Goal: Obtain resource: Download file/media

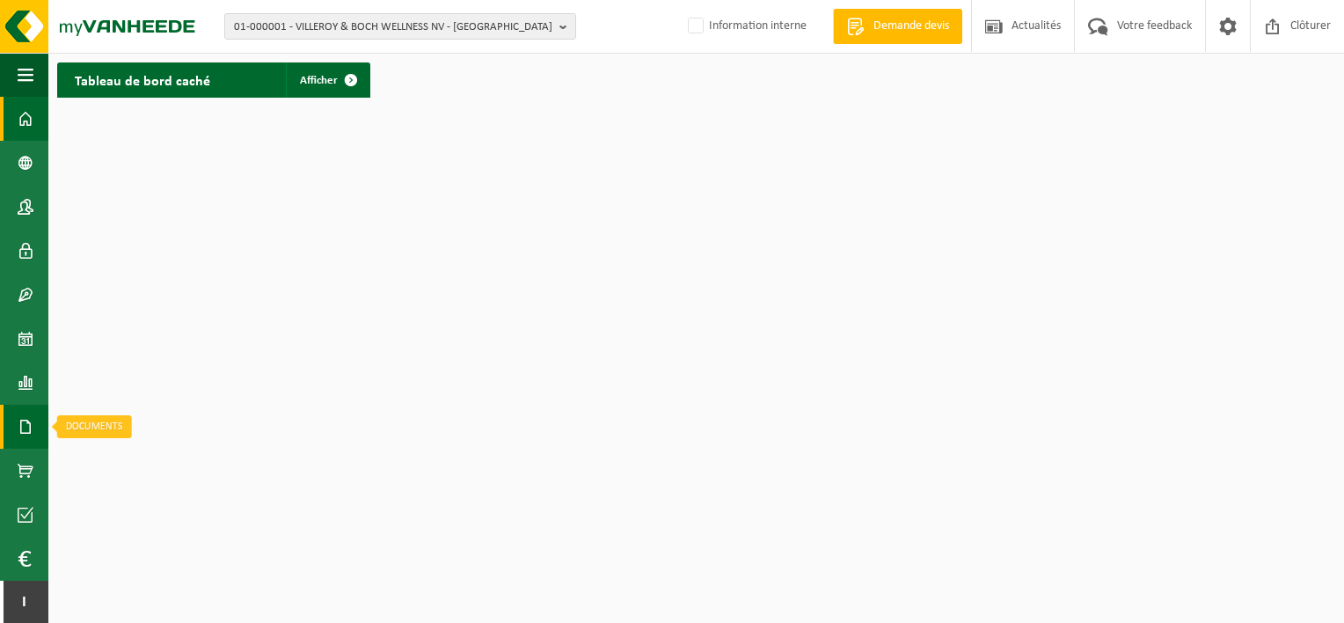
click at [18, 434] on span at bounding box center [26, 427] width 16 height 44
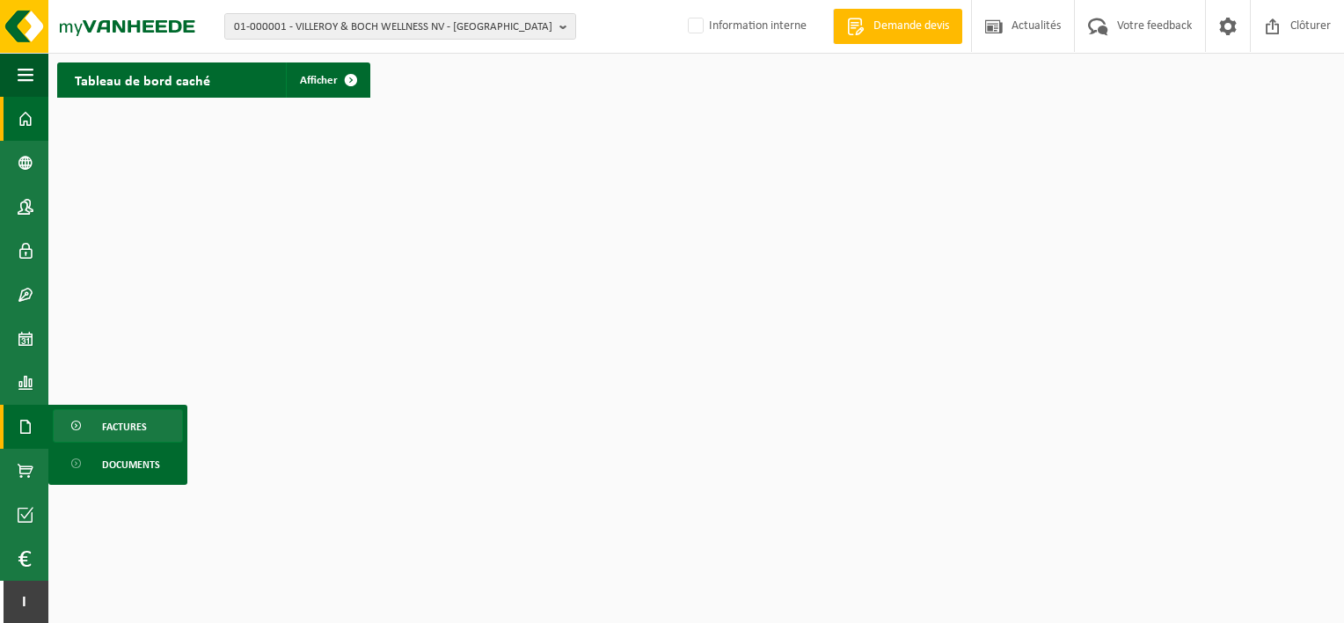
click at [148, 433] on link "Factures" at bounding box center [118, 425] width 130 height 33
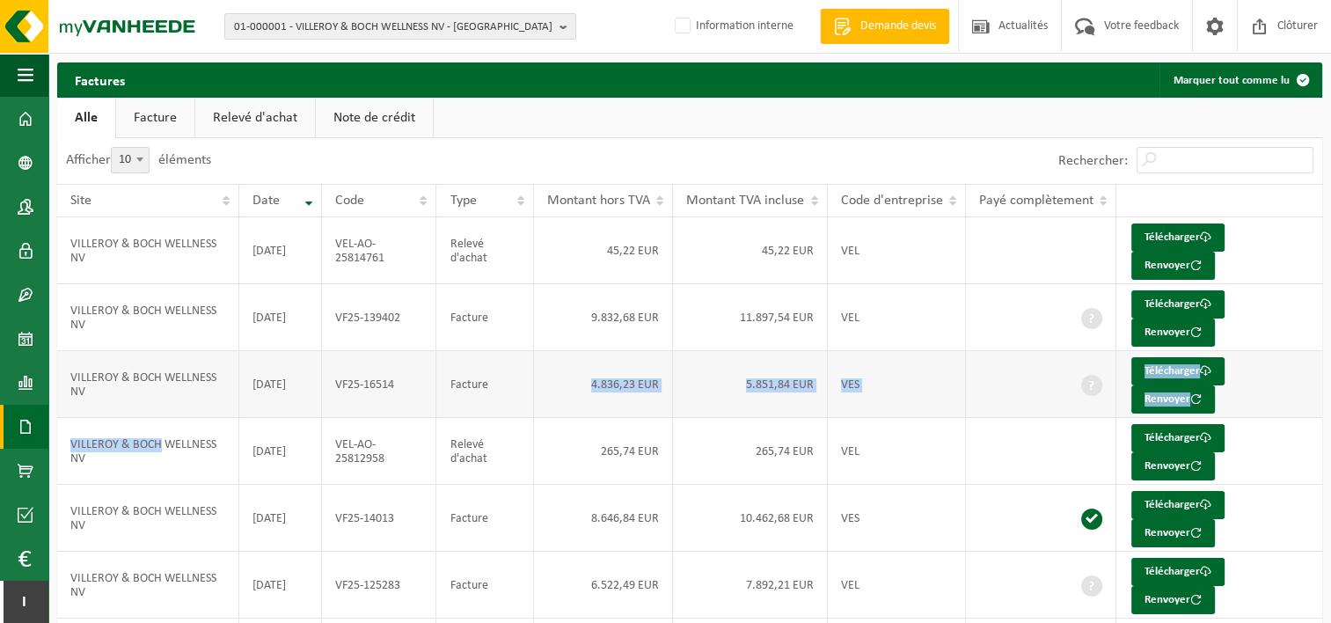
click at [522, 366] on tbody "VILLEROY & BOCH WELLNESS NV 2025-10-13 VEL-AO-25814761 Relevé d'achat 45,22 EUR…" at bounding box center [689, 551] width 1265 height 669
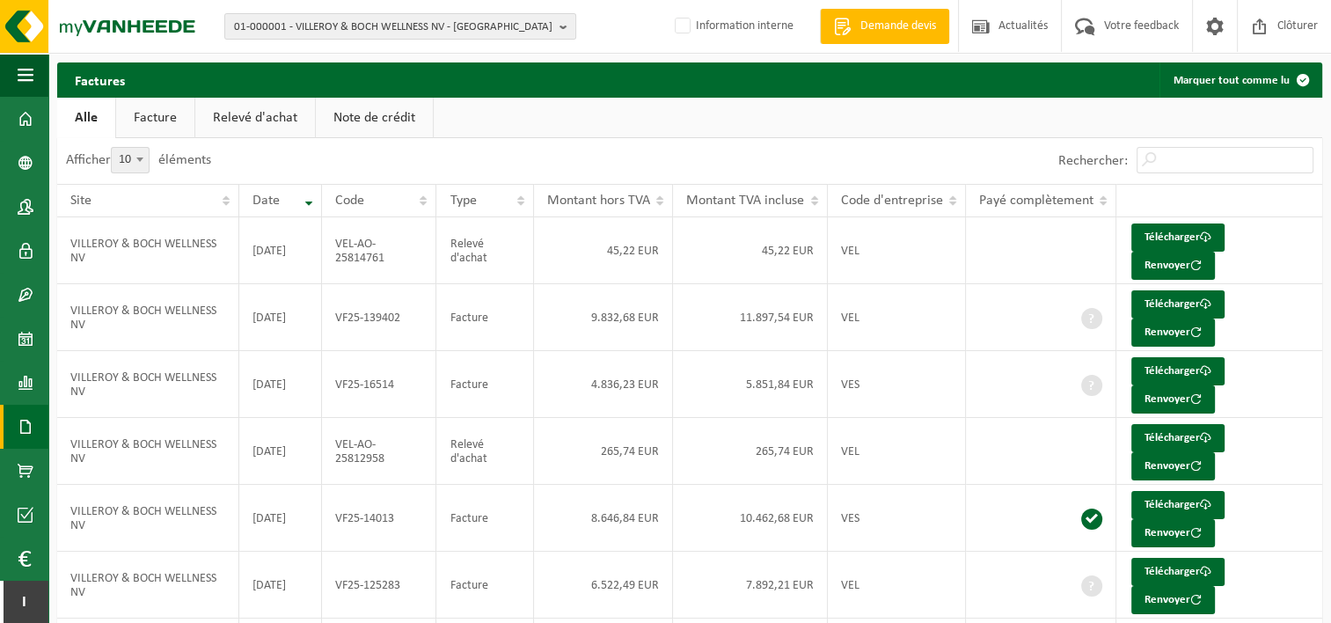
click at [725, 124] on ul "Alle Facture Relevé d'achat Note de crédit" at bounding box center [689, 118] width 1265 height 40
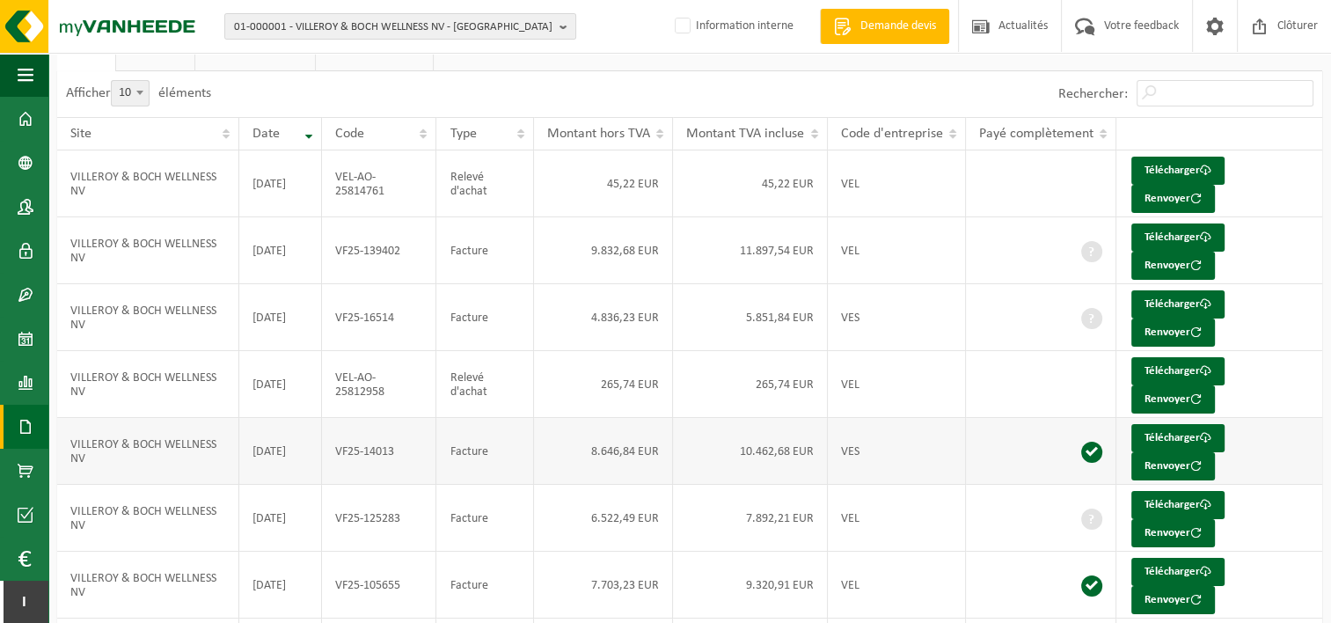
scroll to position [69, 0]
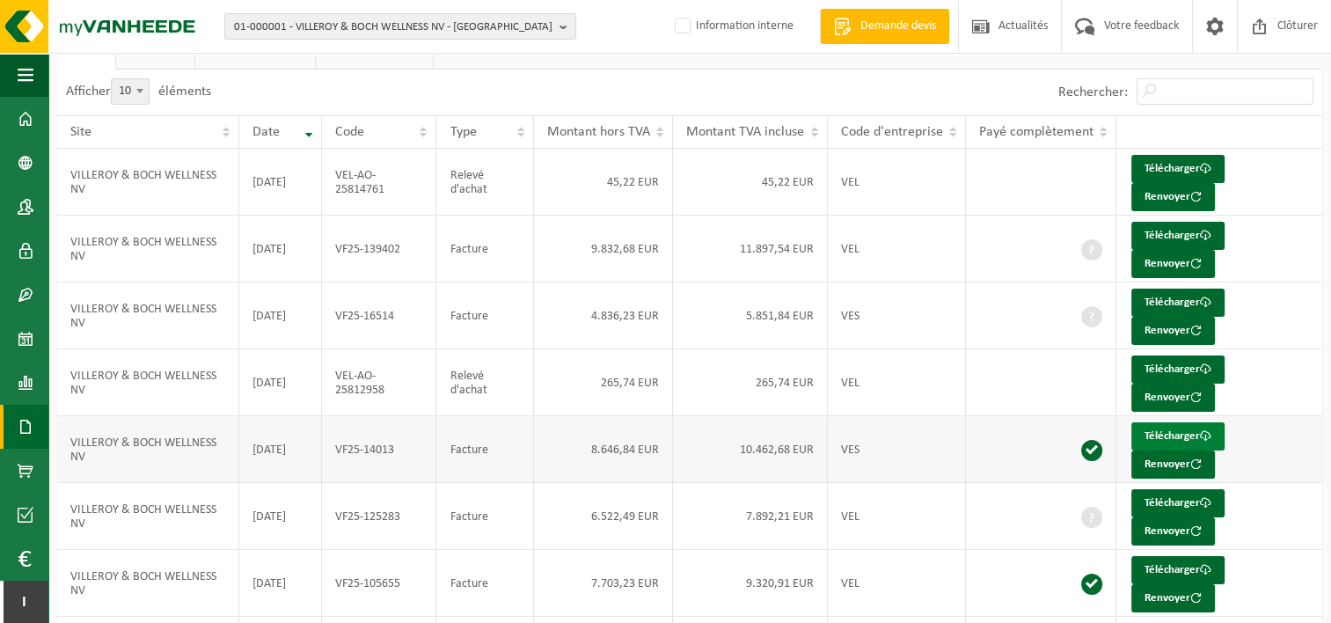
click at [1199, 429] on link "Télécharger" at bounding box center [1177, 436] width 93 height 28
click at [447, 23] on span "01-000001 - VILLEROY & BOCH WELLNESS NV - [GEOGRAPHIC_DATA]" at bounding box center [393, 27] width 318 height 26
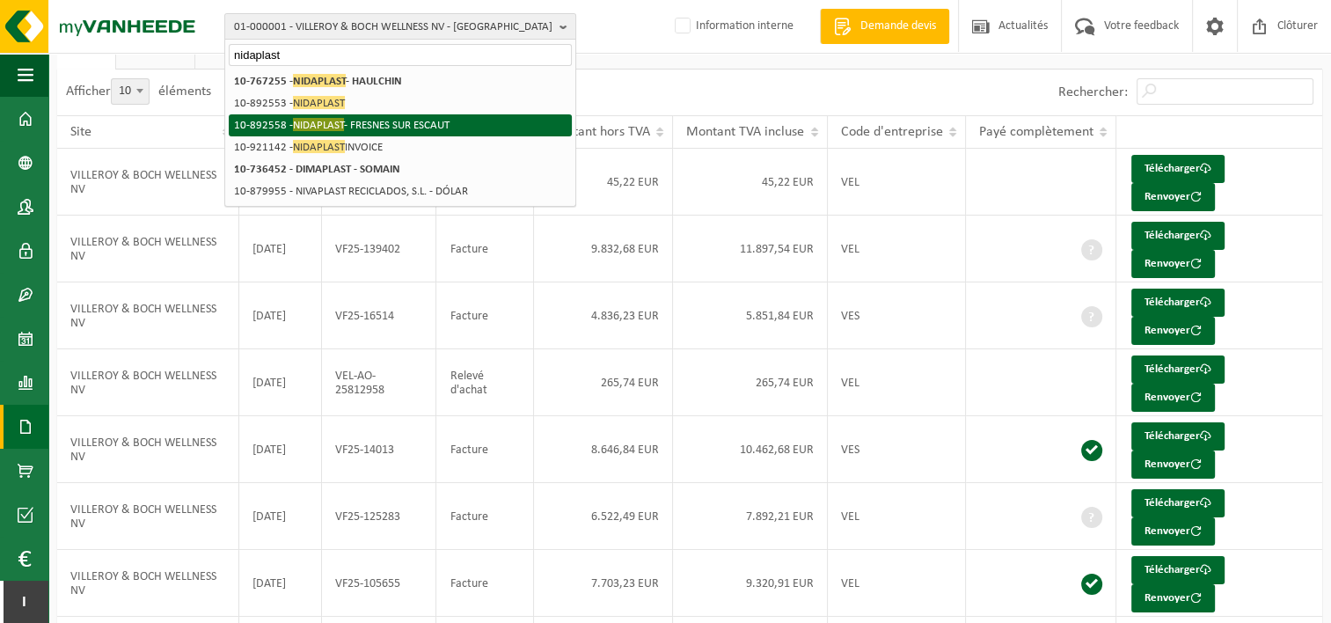
type input "nidaplast"
click at [434, 125] on li "10-892558 - NIDAPLAST - FRESNES SUR ESCAUT" at bounding box center [400, 125] width 343 height 22
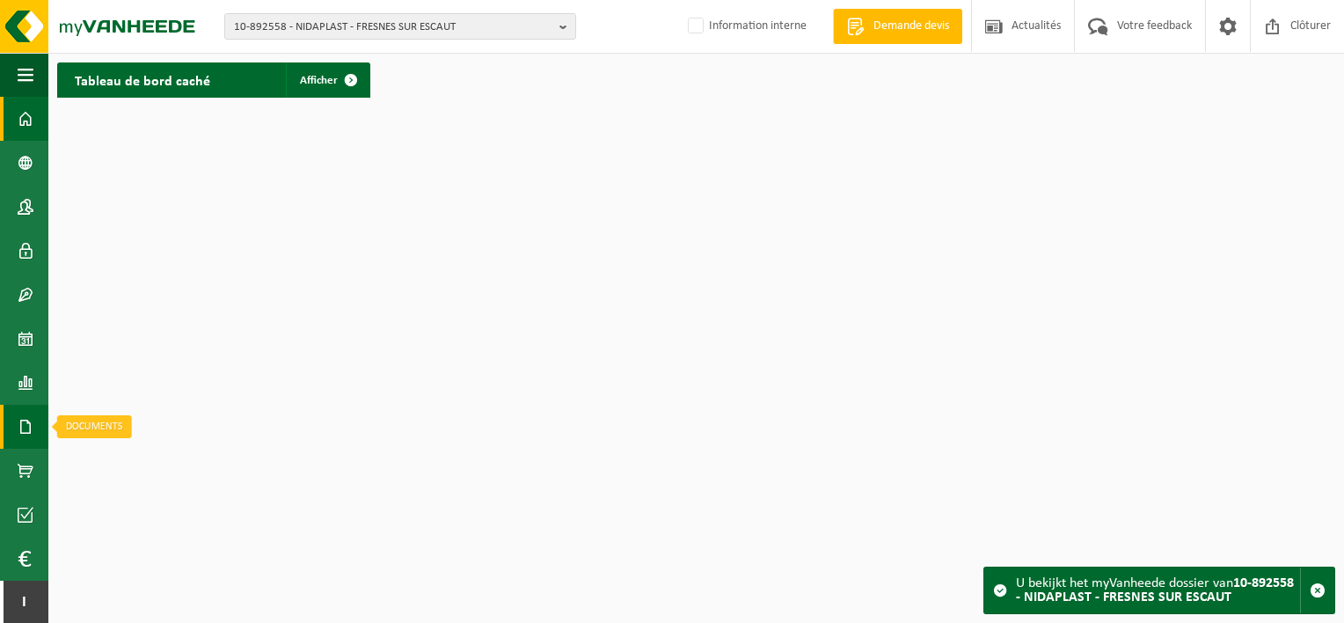
click at [28, 429] on span at bounding box center [26, 427] width 16 height 44
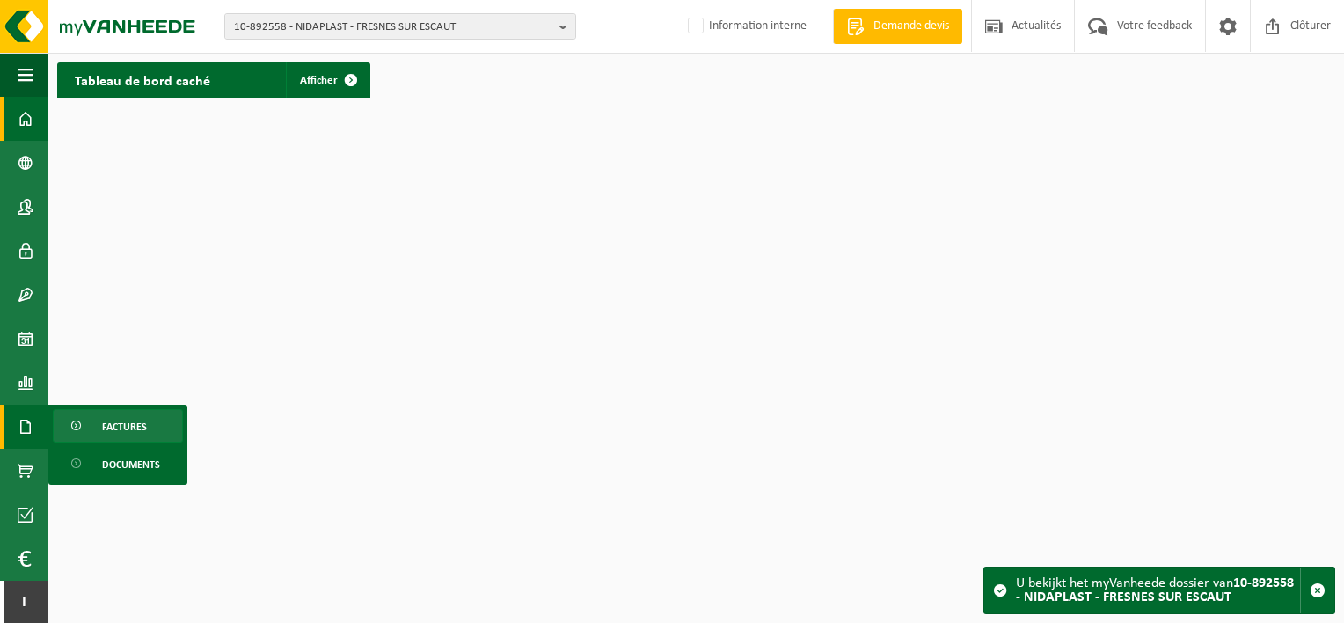
click at [88, 419] on link "Factures" at bounding box center [118, 425] width 130 height 33
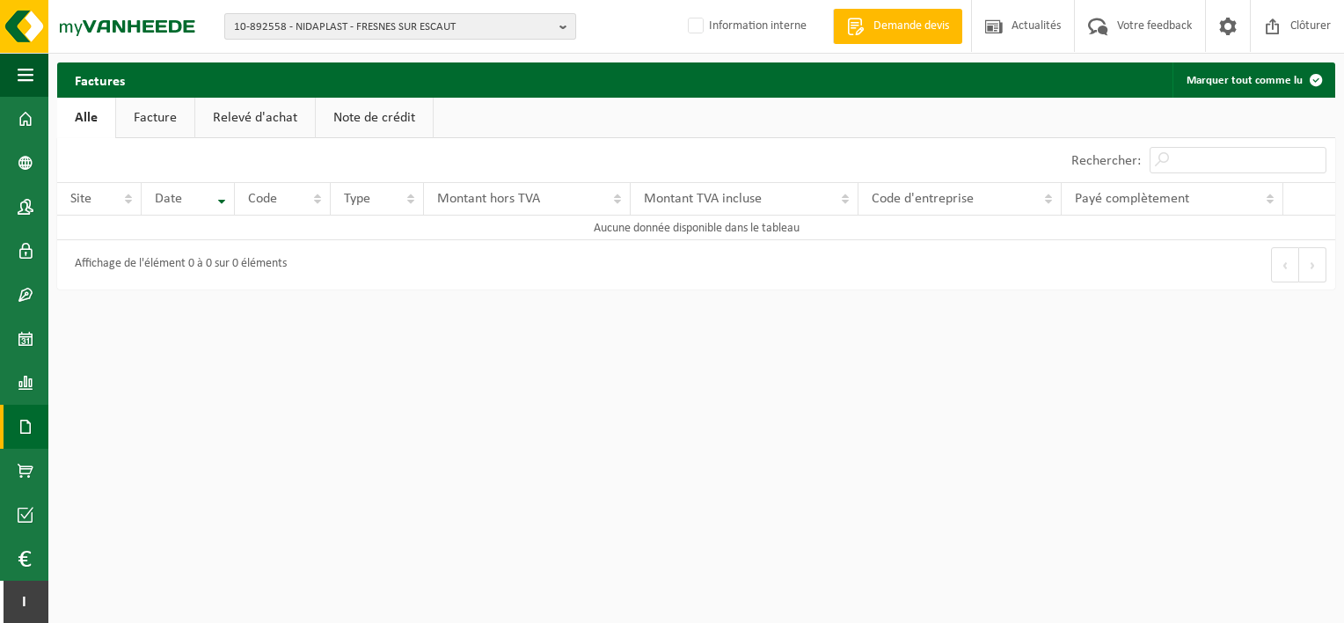
click at [338, 32] on span "10-892558 - NIDAPLAST - FRESNES SUR ESCAUT" at bounding box center [393, 27] width 318 height 26
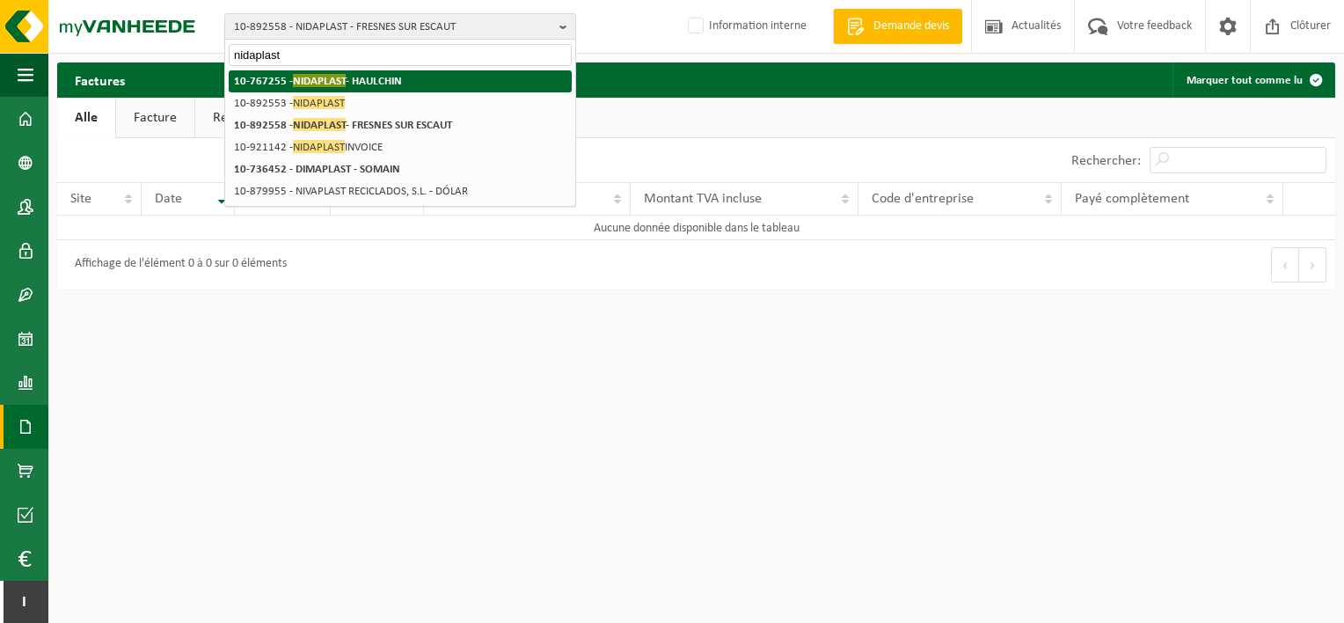
type input "nidaplast"
click at [369, 81] on strong "10-767255 - NIDAPLAST - HAULCHIN" at bounding box center [318, 80] width 168 height 13
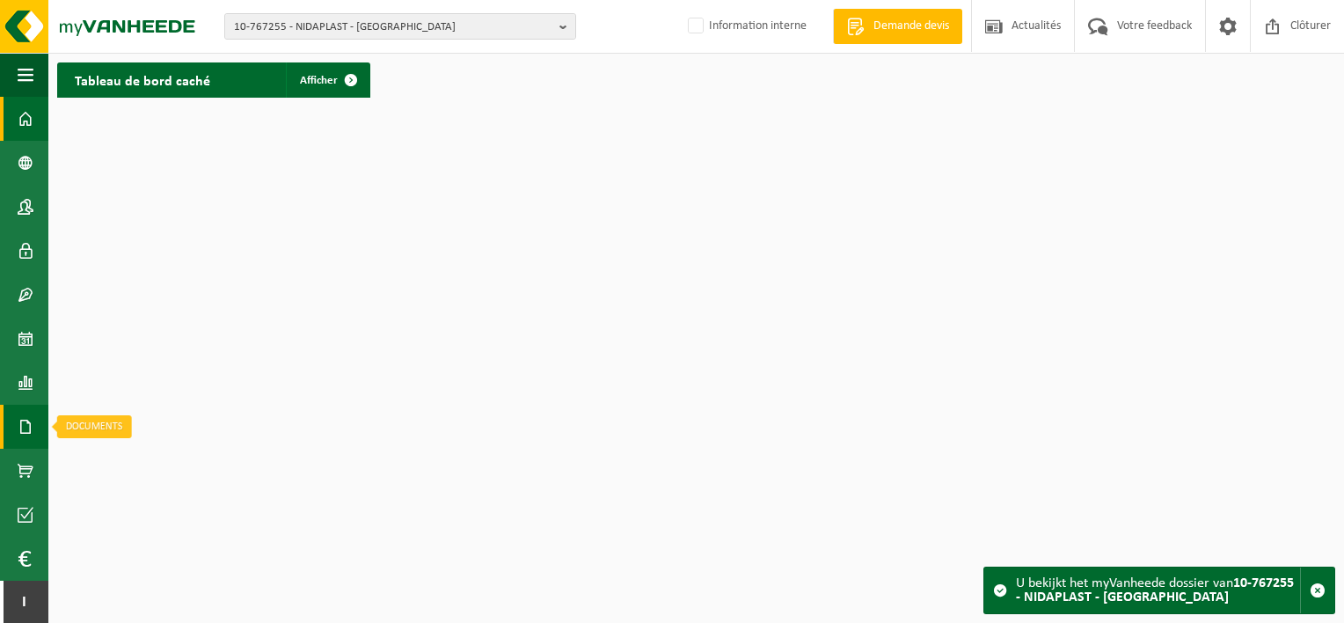
click at [25, 433] on span at bounding box center [26, 427] width 16 height 44
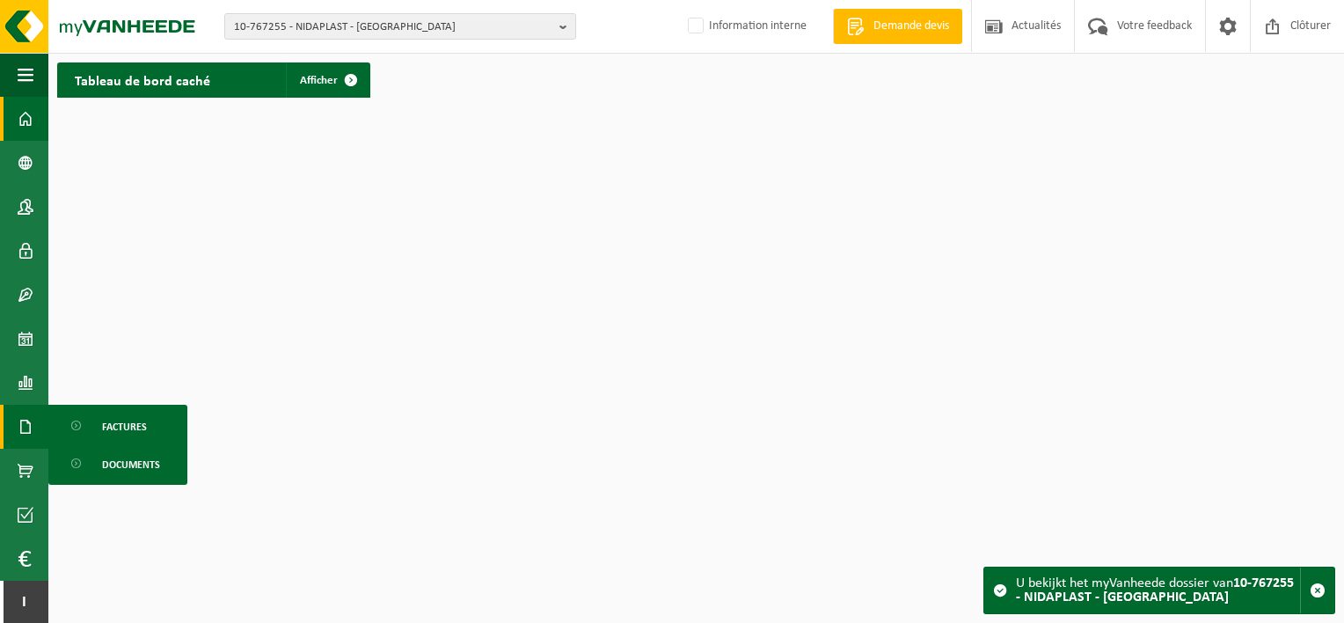
click at [115, 408] on ul "Factures Documents" at bounding box center [117, 445] width 139 height 80
click at [113, 425] on span "Factures" at bounding box center [124, 426] width 45 height 33
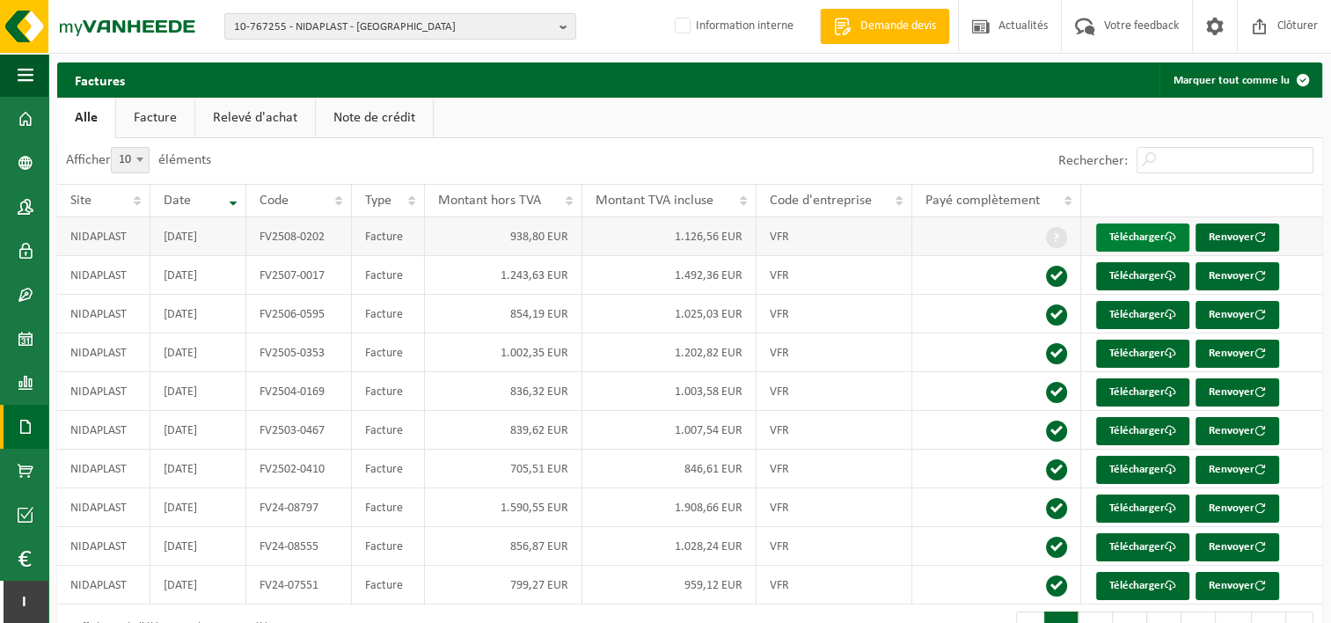
click at [1165, 232] on link "Télécharger" at bounding box center [1142, 237] width 93 height 28
click at [26, 204] on span at bounding box center [26, 207] width 16 height 44
